Goal: Feedback & Contribution: Submit feedback/report problem

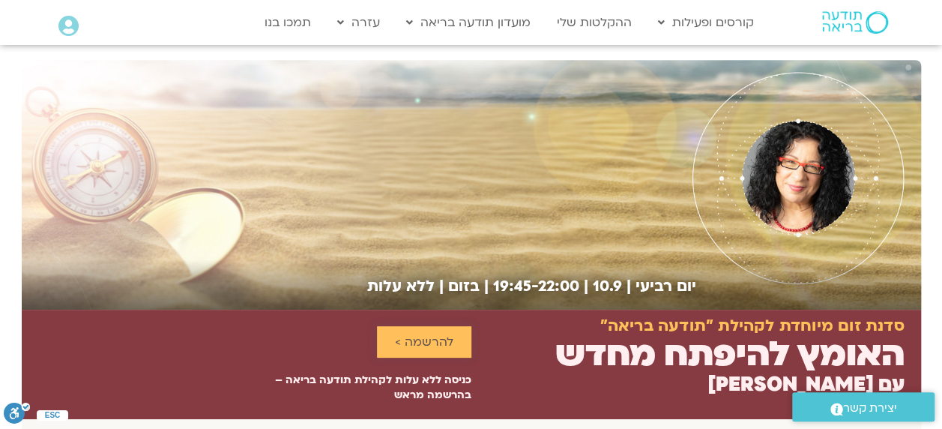
click at [417, 339] on span "להרשמה >" at bounding box center [424, 341] width 58 height 13
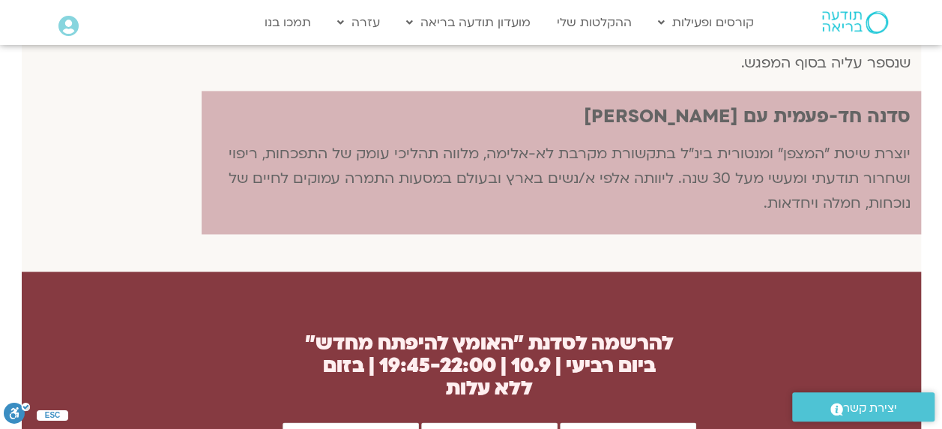
scroll to position [1223, 0]
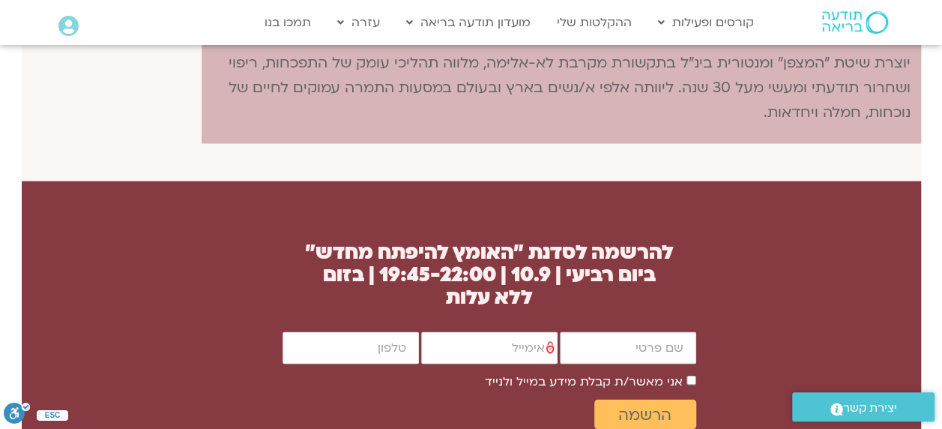
click at [668, 337] on input "firstname" at bounding box center [628, 347] width 136 height 32
type input "J"
click at [681, 351] on input "firstname" at bounding box center [628, 347] width 136 height 32
type input "J"
type input "חיה פלג"
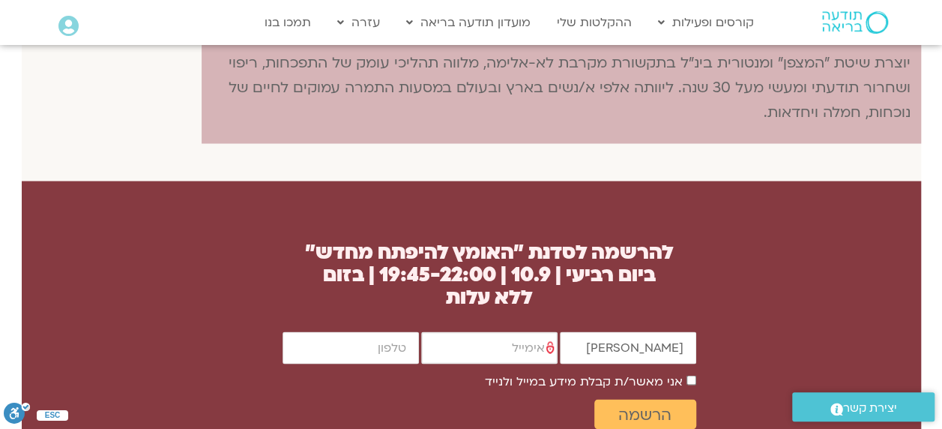
click at [524, 343] on input "email" at bounding box center [489, 347] width 136 height 32
type input "[EMAIL_ADDRESS][DOMAIN_NAME]"
click at [388, 349] on input "cellphone" at bounding box center [350, 347] width 136 height 32
click at [393, 349] on input "cellphone" at bounding box center [350, 347] width 136 height 32
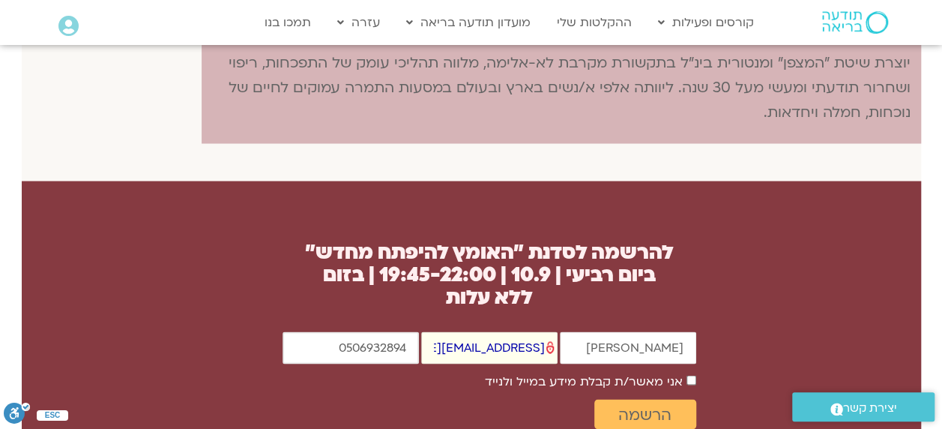
type input "0506932894"
click at [689, 371] on span "אני מאשר/ת קבלת מידע במייל ולנייד" at bounding box center [590, 381] width 211 height 20
click at [689, 373] on span "אני מאשר/ת קבלת מידע במייל ולנייד" at bounding box center [590, 381] width 211 height 20
click at [655, 412] on span "הרשמה" at bounding box center [644, 413] width 53 height 17
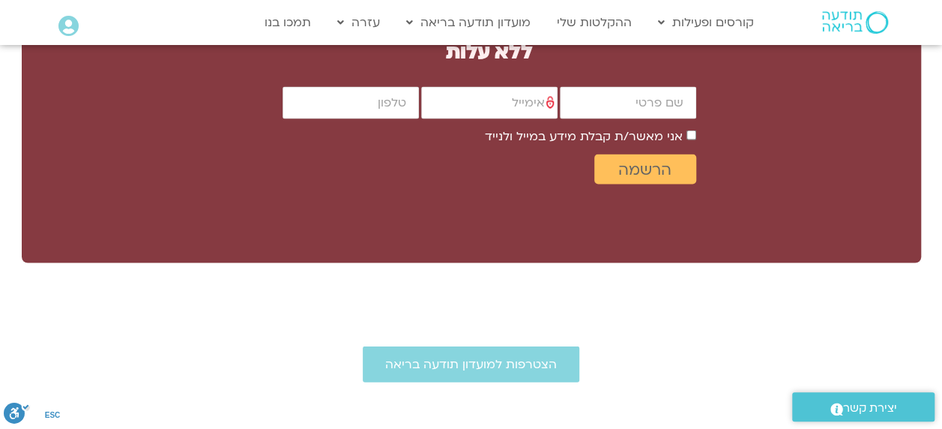
scroll to position [1573, 0]
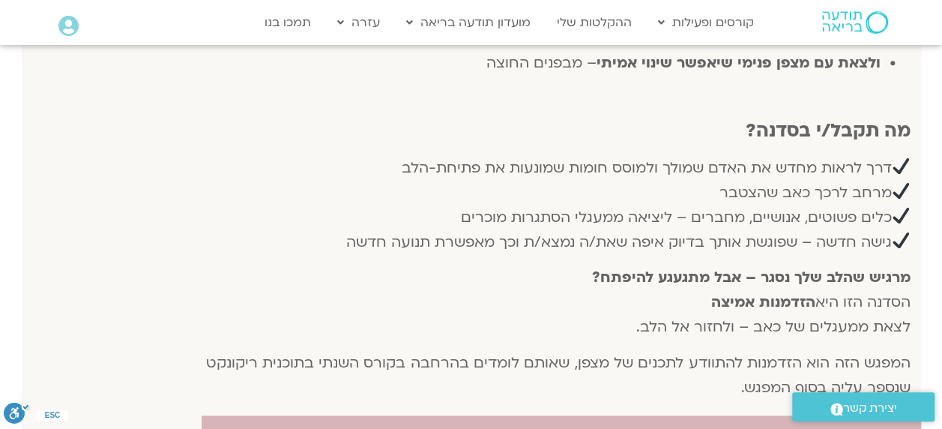
scroll to position [824, 0]
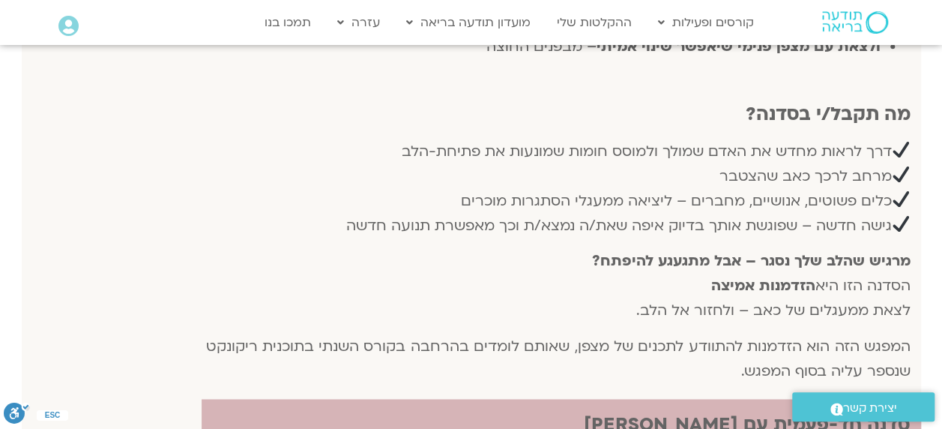
click at [846, 402] on span "יצירת קשר" at bounding box center [870, 408] width 54 height 20
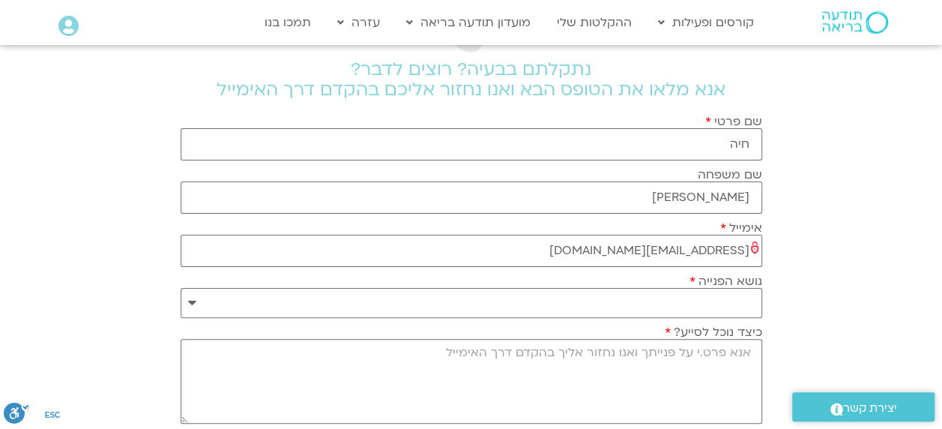
scroll to position [75, 0]
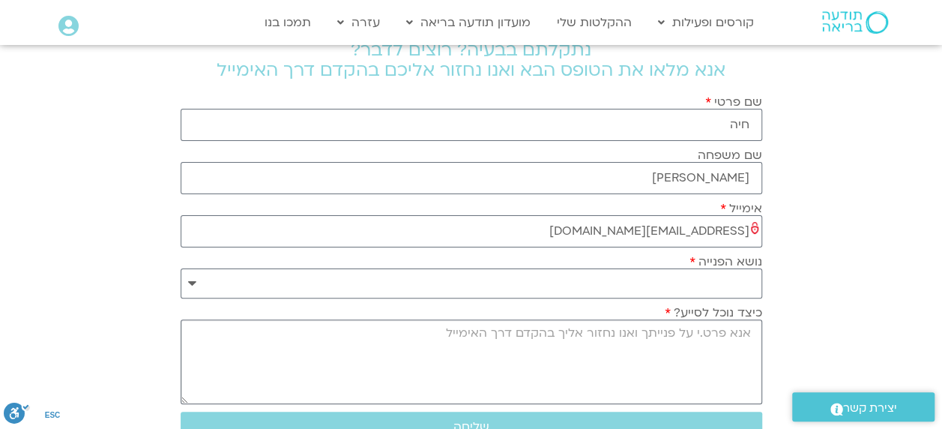
click at [743, 333] on textarea "כיצד נוכל לסייע?" at bounding box center [471, 361] width 581 height 85
type textarea "נרשמתי 3 פעמים ולא קבלתי קישור"
click at [740, 282] on select "**********" at bounding box center [471, 283] width 581 height 30
select select "**********"
click at [181, 268] on select "**********" at bounding box center [471, 283] width 581 height 30
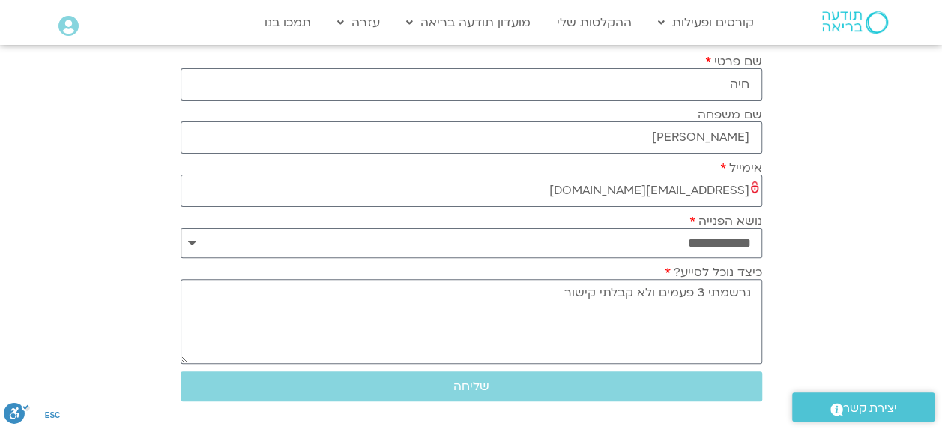
scroll to position [150, 0]
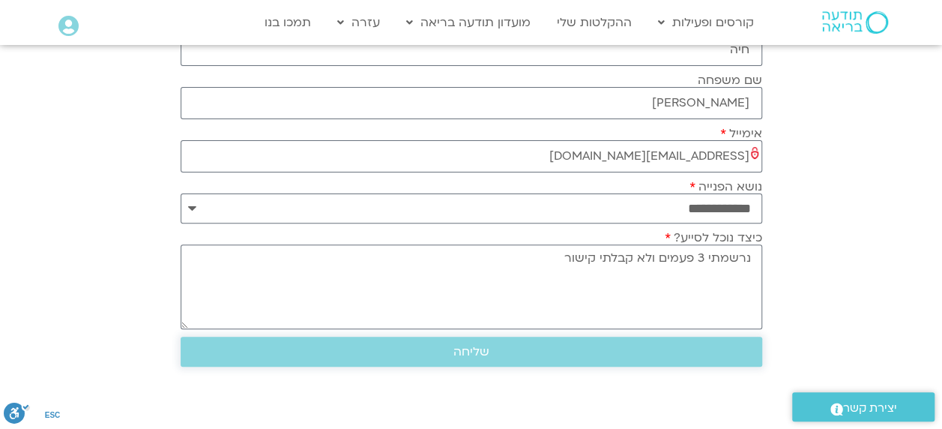
click at [468, 345] on span "שליחה" at bounding box center [471, 351] width 36 height 13
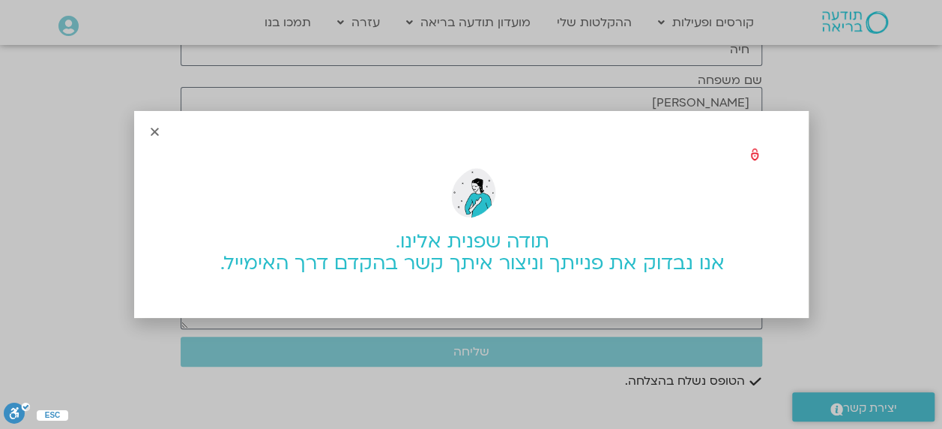
click at [153, 130] on icon "Close" at bounding box center [154, 131] width 11 height 11
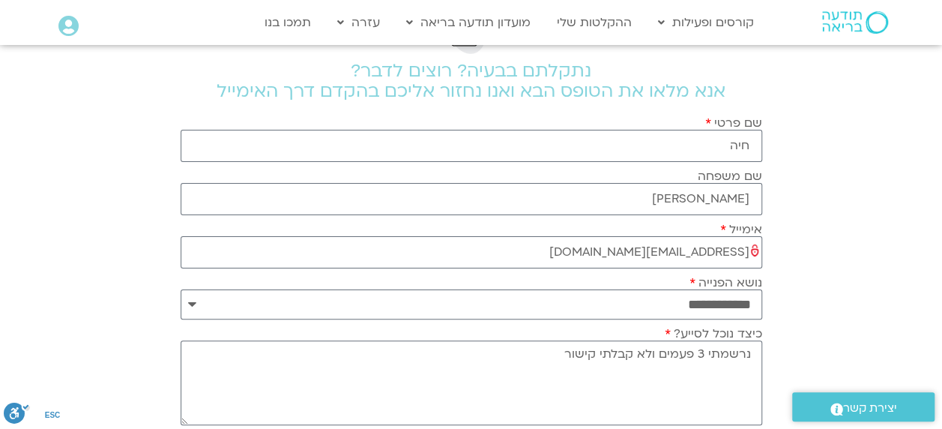
scroll to position [0, 0]
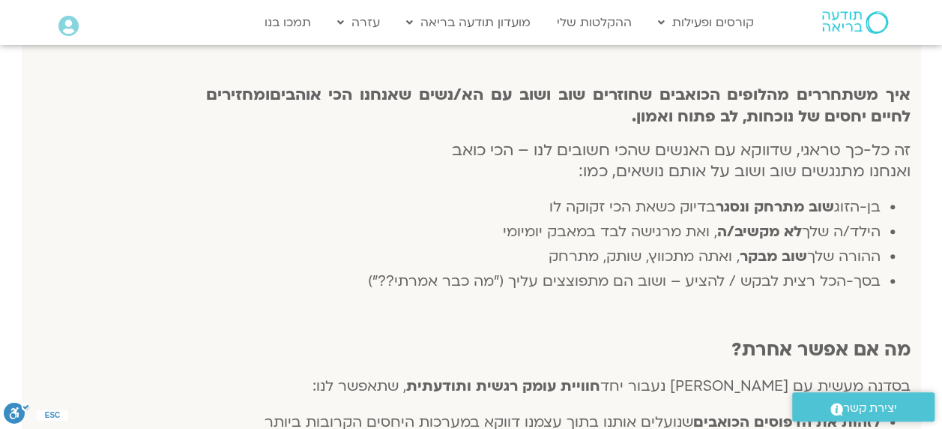
scroll to position [150, 0]
